Goal: Task Accomplishment & Management: Manage account settings

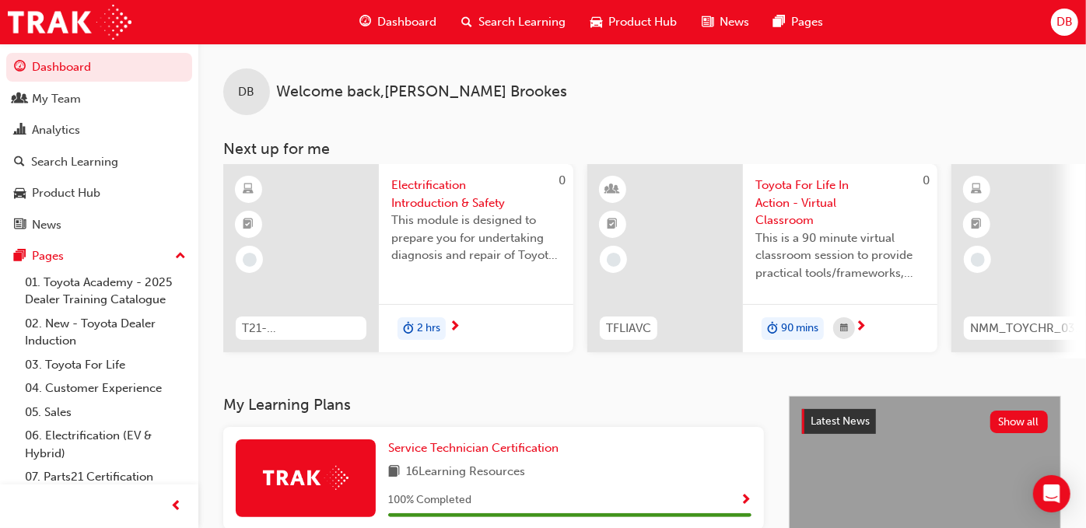
click at [1059, 17] on span "DB" at bounding box center [1064, 22] width 16 height 18
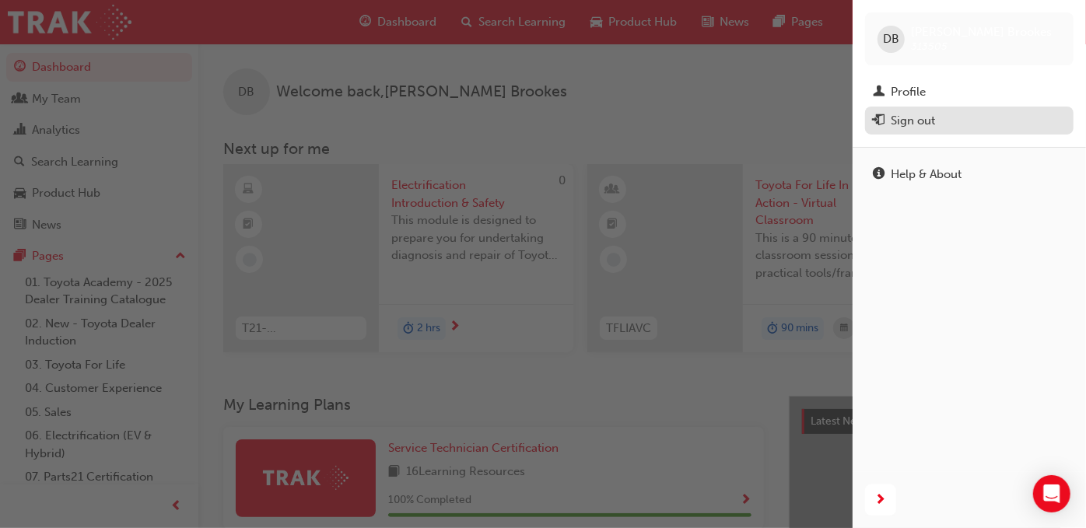
click at [960, 118] on div "Sign out" at bounding box center [969, 120] width 193 height 19
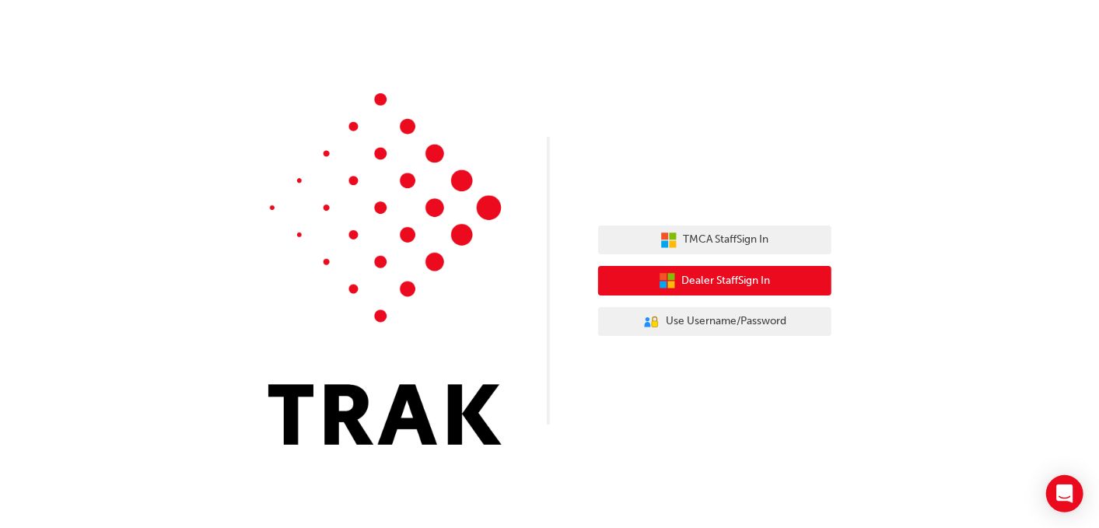
click at [707, 278] on span "Dealer Staff Sign In" at bounding box center [726, 281] width 89 height 18
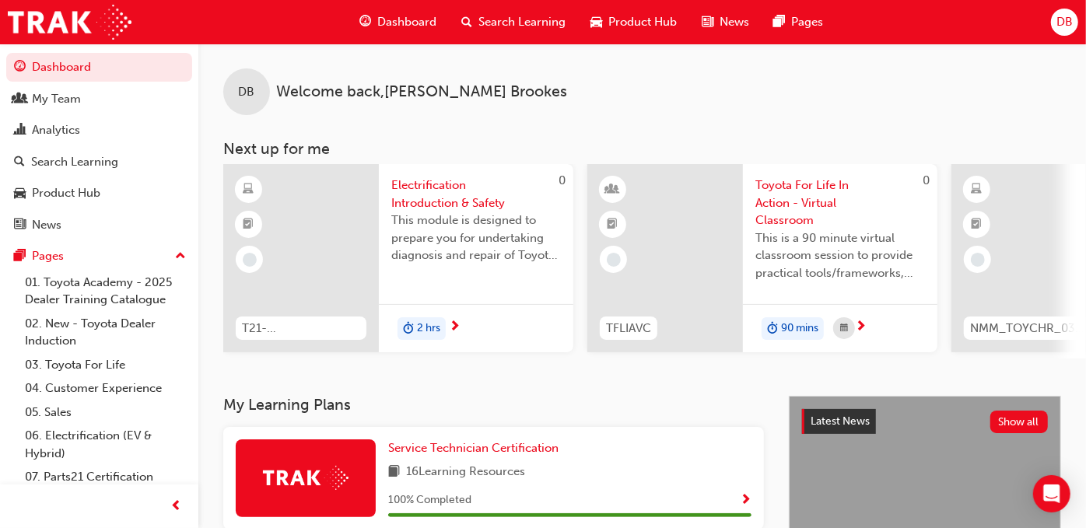
click at [1058, 22] on span "DB" at bounding box center [1064, 22] width 16 height 18
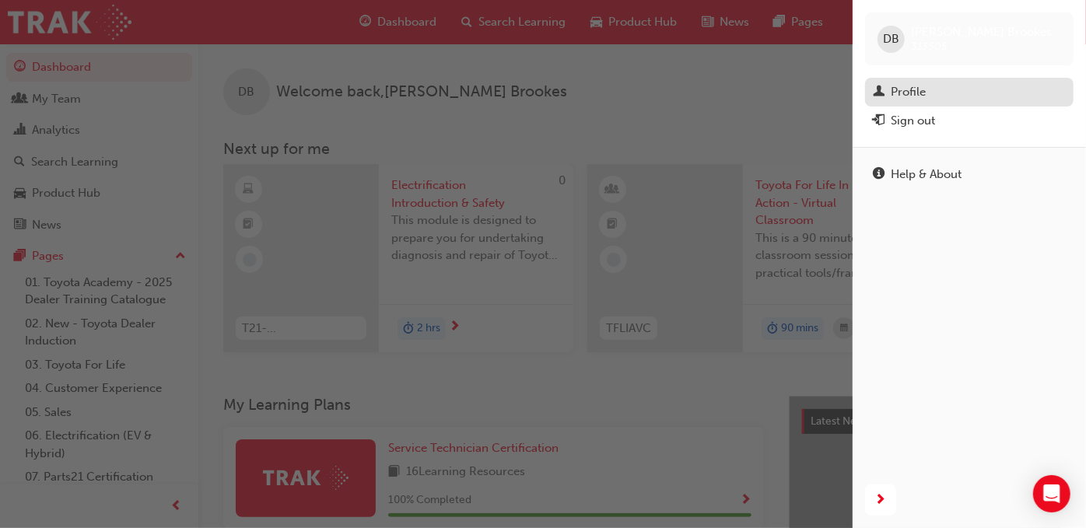
click at [936, 103] on link "Profile" at bounding box center [969, 92] width 208 height 29
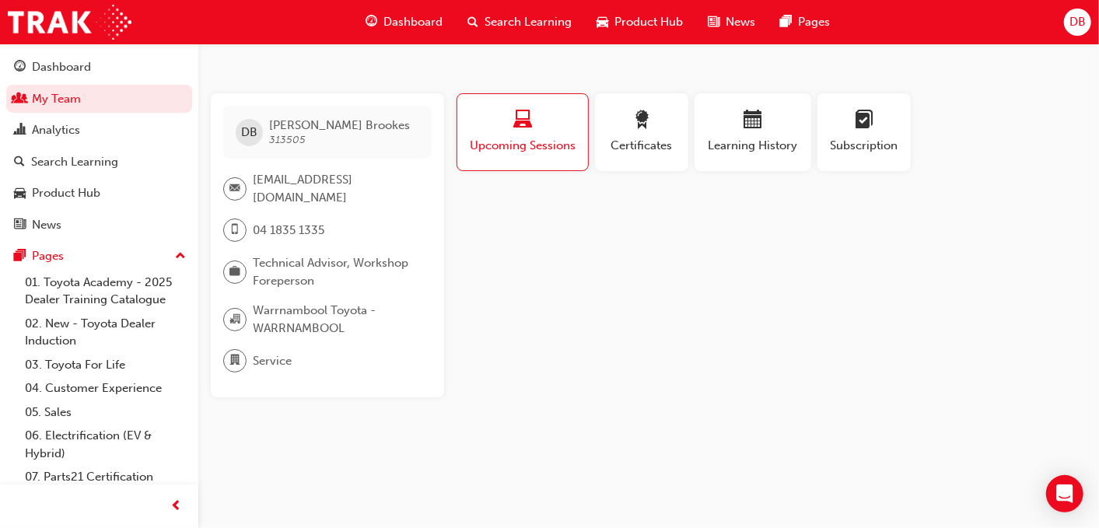
click at [1070, 26] on span "DB" at bounding box center [1078, 22] width 16 height 18
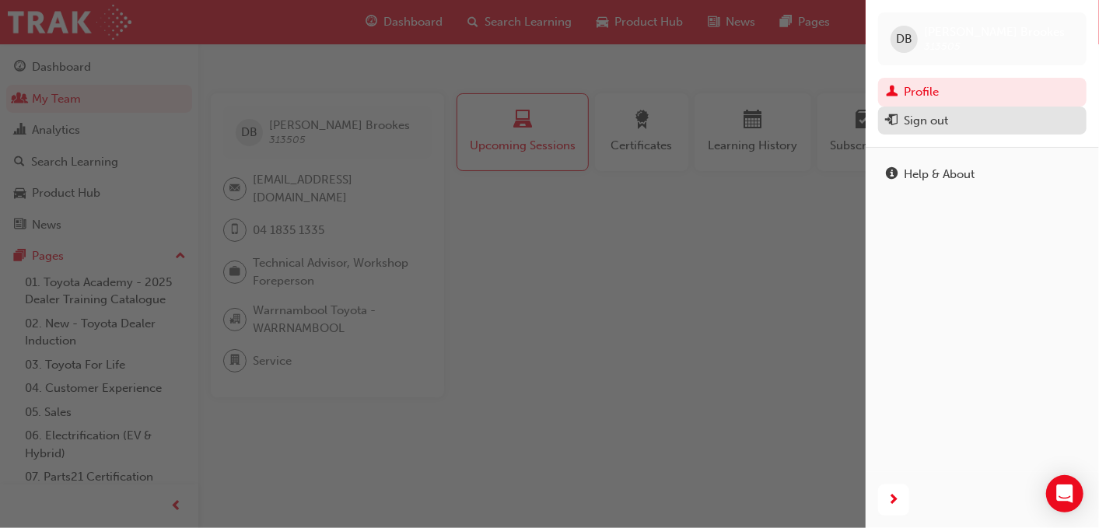
click at [946, 124] on div "Sign out" at bounding box center [926, 121] width 44 height 18
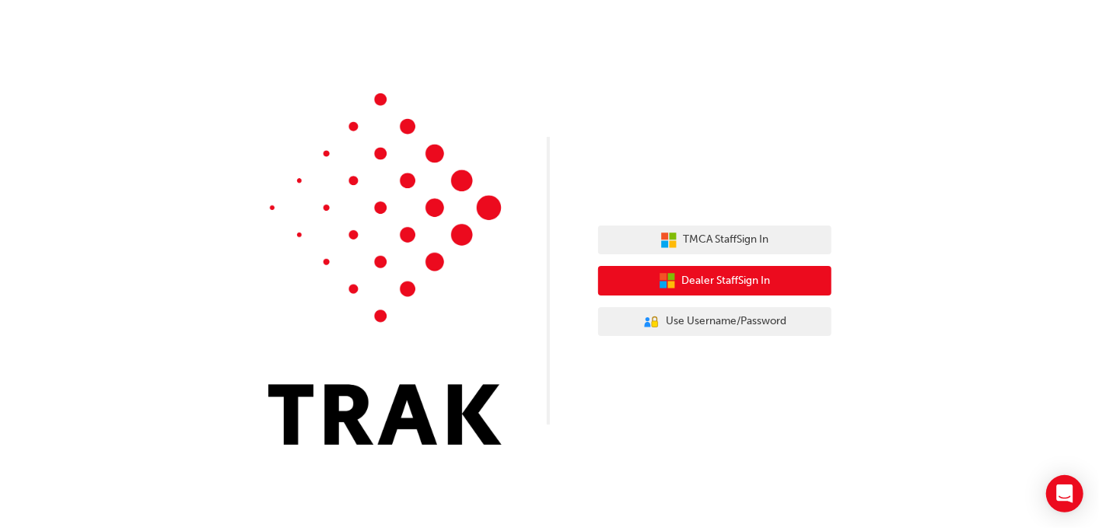
click at [694, 283] on span "Dealer Staff Sign In" at bounding box center [726, 281] width 89 height 18
